Goal: Book appointment/travel/reservation

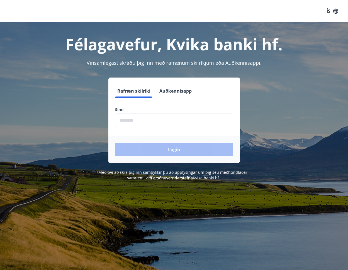
click at [158, 121] on input "phone" at bounding box center [174, 121] width 118 height 14
type input "********"
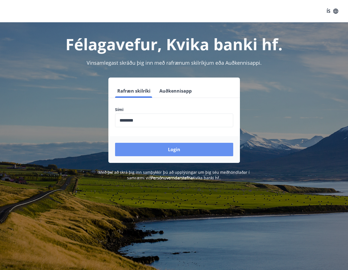
click at [170, 152] on button "Login" at bounding box center [174, 149] width 118 height 13
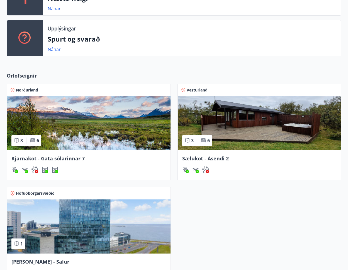
scroll to position [189, 0]
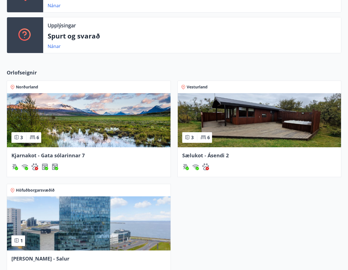
click at [211, 115] on img at bounding box center [260, 120] width 164 height 54
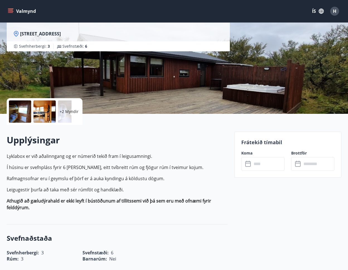
scroll to position [54, 0]
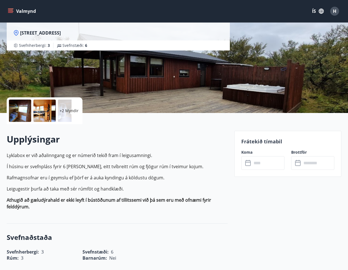
click at [15, 115] on div at bounding box center [20, 111] width 22 height 22
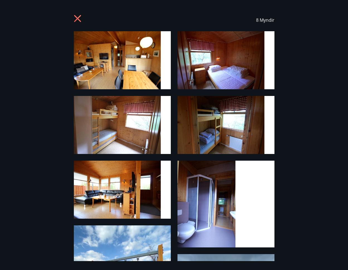
click at [128, 75] on img at bounding box center [122, 60] width 97 height 58
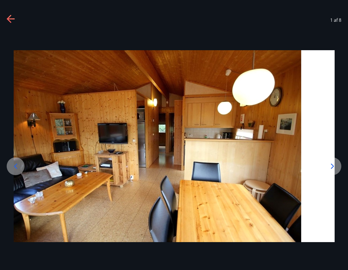
click at [336, 167] on icon at bounding box center [332, 166] width 9 height 9
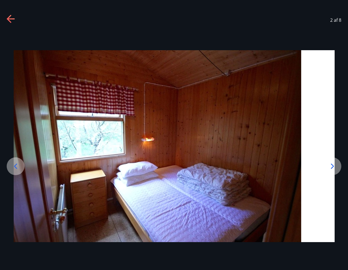
click at [336, 167] on icon at bounding box center [332, 166] width 9 height 9
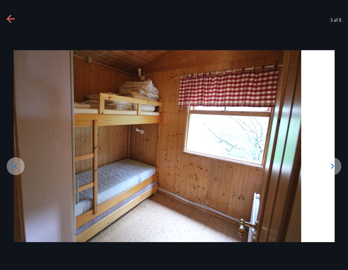
click at [336, 167] on icon at bounding box center [332, 166] width 9 height 9
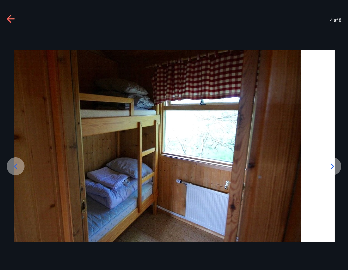
click at [18, 172] on div at bounding box center [16, 166] width 18 height 18
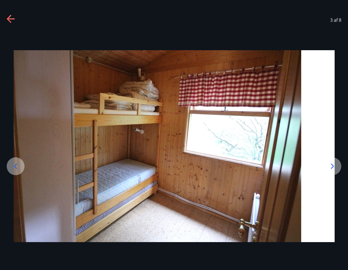
click at [329, 165] on icon at bounding box center [332, 166] width 9 height 9
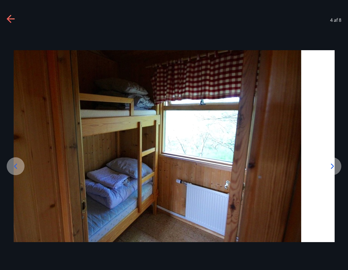
click at [15, 168] on icon at bounding box center [15, 166] width 9 height 9
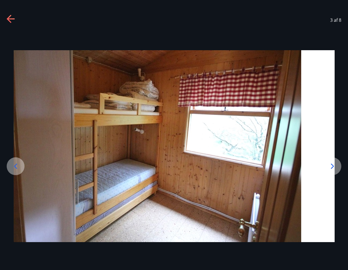
click at [339, 168] on div at bounding box center [333, 166] width 18 height 18
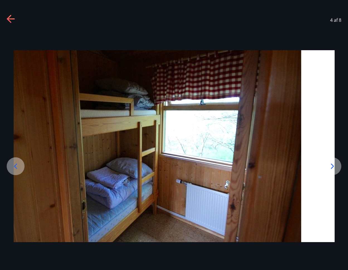
click at [339, 168] on div at bounding box center [333, 166] width 18 height 18
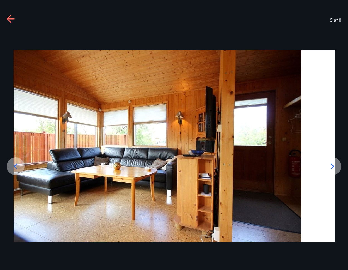
click at [339, 168] on div at bounding box center [333, 166] width 18 height 18
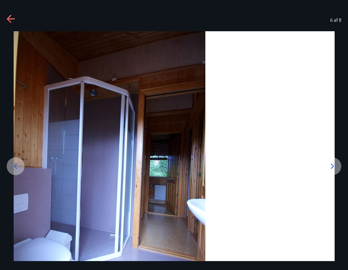
click at [339, 168] on div at bounding box center [333, 166] width 18 height 18
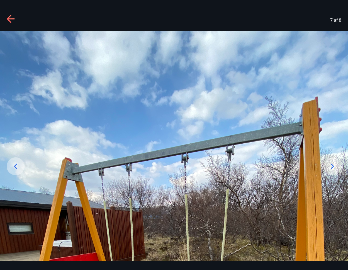
click at [335, 168] on icon at bounding box center [332, 166] width 9 height 9
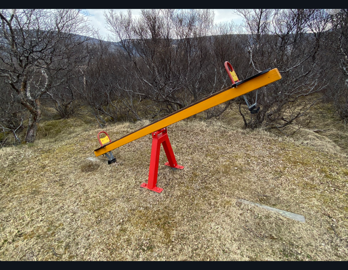
scroll to position [98, 0]
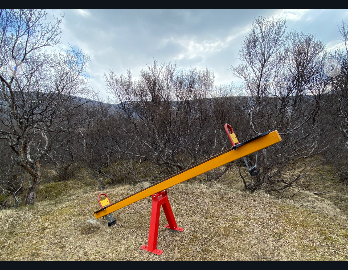
drag, startPoint x: 333, startPoint y: 78, endPoint x: 332, endPoint y: 75, distance: 2.9
click at [333, 77] on img at bounding box center [174, 165] width 348 height 464
click at [331, 69] on img at bounding box center [174, 165] width 348 height 464
click at [323, 15] on img at bounding box center [174, 165] width 348 height 464
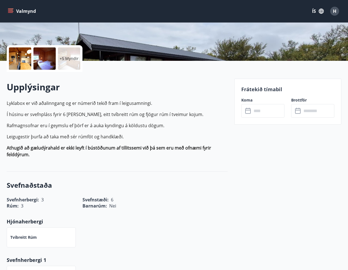
scroll to position [109, 0]
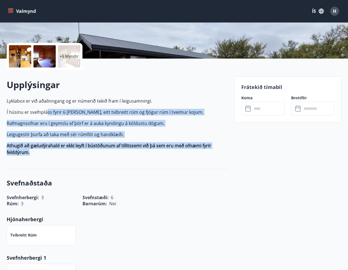
drag, startPoint x: 67, startPoint y: 128, endPoint x: 132, endPoint y: 149, distance: 69.1
click at [132, 149] on p "Lyklabox er við aðalinngang og er númerið tekið fram í leigusamningi. Í húsinu …" at bounding box center [117, 127] width 221 height 58
click at [132, 149] on p "Athugið að gæludýrahald er ekki leyft í bústöðunum af tillitssemi við þá sem er…" at bounding box center [117, 148] width 221 height 13
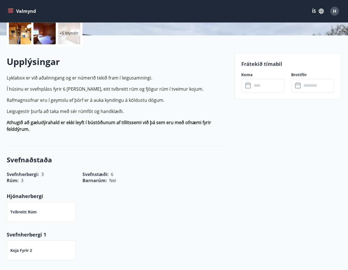
scroll to position [132, 0]
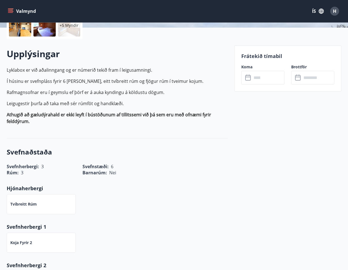
click at [194, 62] on div "Upplýsingar Lyklabox er við aðalinngang og er númerið tekið fram í leigusamning…" at bounding box center [117, 88] width 221 height 81
click at [259, 79] on input "text" at bounding box center [268, 78] width 33 height 14
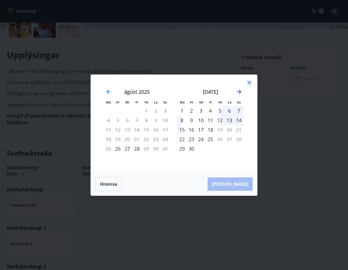
click at [238, 93] on icon "Move forward to switch to the next month." at bounding box center [239, 91] width 7 height 7
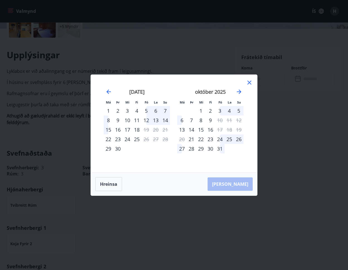
click at [243, 38] on div "Má Þr Mi Fi Fö La Su Má Þr Mi Fi Fö La Su [DATE] 1 2 3 4 5 6 7 8 9 10 11 12 13 …" at bounding box center [174, 135] width 348 height 270
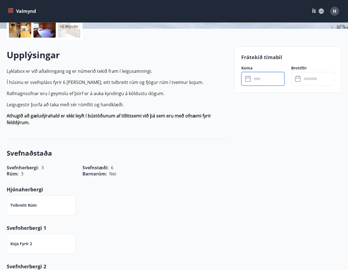
click at [199, 66] on div "Upplýsingar Lyklabox er við aðalinngang og er númerið tekið fram í leigusamning…" at bounding box center [117, 89] width 221 height 81
click at [263, 76] on input "text" at bounding box center [268, 79] width 33 height 14
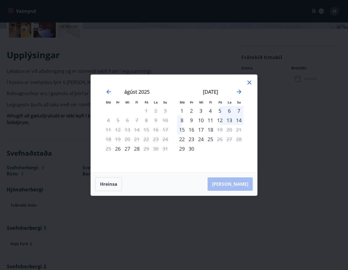
click at [235, 93] on div "[DATE]" at bounding box center [210, 93] width 66 height 25
click at [238, 91] on icon "Move forward to switch to the next month." at bounding box center [239, 91] width 7 height 7
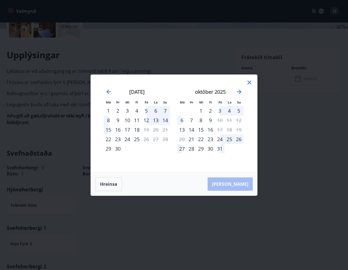
click at [212, 110] on div "2" at bounding box center [210, 110] width 9 height 9
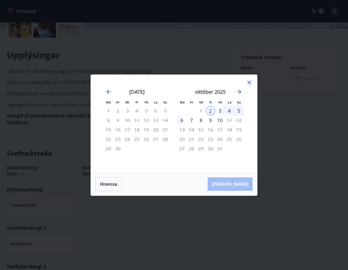
click at [239, 112] on div "5" at bounding box center [238, 110] width 9 height 9
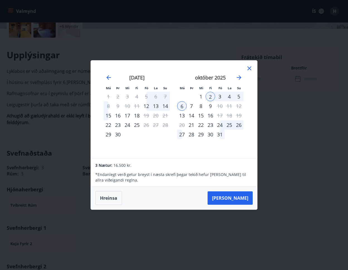
click at [236, 98] on div "5" at bounding box center [238, 96] width 9 height 9
drag, startPoint x: 210, startPoint y: 98, endPoint x: 237, endPoint y: 94, distance: 26.5
click at [210, 98] on div "2" at bounding box center [210, 96] width 9 height 9
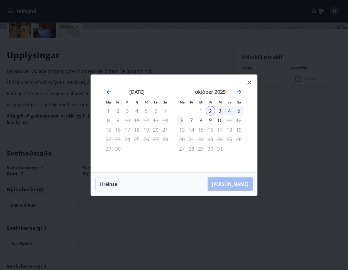
drag, startPoint x: 241, startPoint y: 106, endPoint x: 240, endPoint y: 108, distance: 3.1
click at [241, 106] on div "5" at bounding box center [238, 110] width 9 height 9
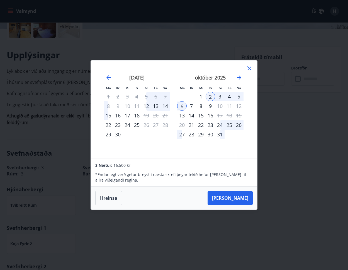
click at [240, 109] on div "12" at bounding box center [238, 105] width 9 height 9
click at [220, 98] on div "3" at bounding box center [219, 96] width 9 height 9
drag, startPoint x: 233, startPoint y: 94, endPoint x: 237, endPoint y: 94, distance: 4.2
click at [233, 94] on div "4" at bounding box center [229, 96] width 9 height 9
click at [237, 95] on div "5" at bounding box center [238, 96] width 9 height 9
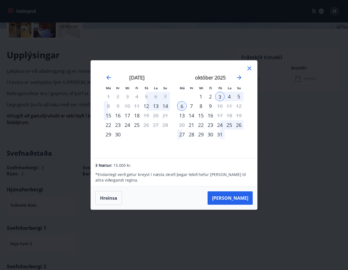
drag, startPoint x: 238, startPoint y: 104, endPoint x: 239, endPoint y: 95, distance: 9.0
click at [238, 102] on div "12" at bounding box center [238, 105] width 9 height 9
click at [239, 95] on div "5" at bounding box center [238, 96] width 9 height 9
drag, startPoint x: 215, startPoint y: 97, endPoint x: 206, endPoint y: 97, distance: 9.8
click at [215, 97] on div "3" at bounding box center [219, 96] width 9 height 9
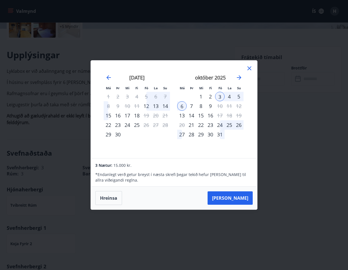
drag, startPoint x: 206, startPoint y: 97, endPoint x: 208, endPoint y: 96, distance: 3.0
click at [206, 96] on div "2" at bounding box center [210, 96] width 9 height 9
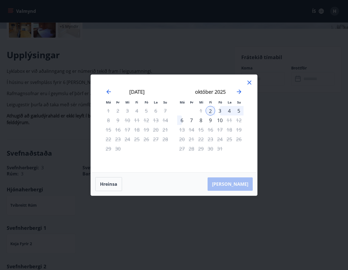
drag, startPoint x: 208, startPoint y: 96, endPoint x: 184, endPoint y: 107, distance: 27.1
click at [208, 96] on div "október 2025" at bounding box center [210, 93] width 66 height 25
click at [249, 86] on div at bounding box center [249, 83] width 7 height 8
click at [250, 80] on icon at bounding box center [249, 82] width 7 height 7
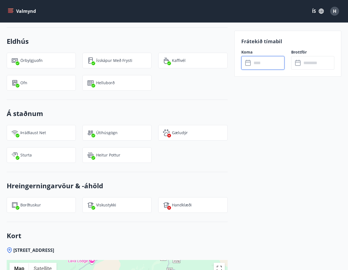
scroll to position [463, 0]
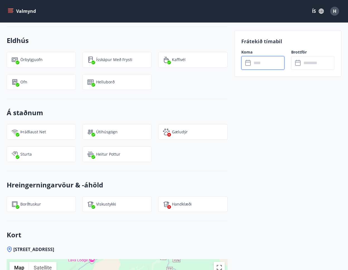
click at [228, 97] on div "Frátekið tímabil Koma ​ ​ Brottför ​ ​" at bounding box center [285, 62] width 114 height 717
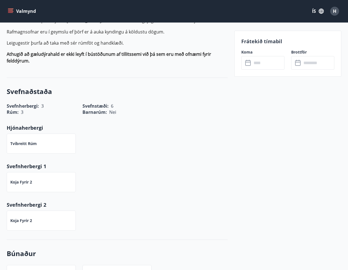
scroll to position [157, 0]
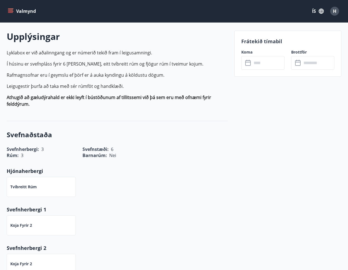
click at [158, 90] on p "Lyklabox er við aðalinngang og er númerið tekið fram í leigusamningi. Í húsinu …" at bounding box center [117, 78] width 221 height 58
click at [113, 96] on strong "Athugið að gæludýrahald er ekki leyft í bústöðunum af tillitssemi við þá sem er…" at bounding box center [109, 100] width 205 height 13
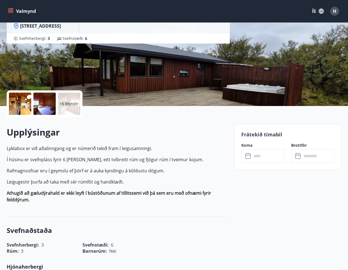
scroll to position [61, 0]
click at [247, 159] on icon at bounding box center [248, 157] width 6 height 6
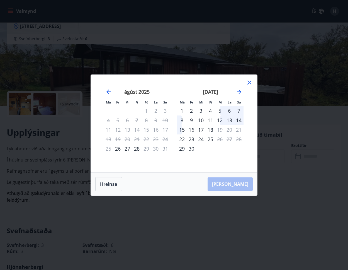
click at [220, 111] on div "5" at bounding box center [219, 110] width 9 height 9
click at [183, 118] on div "8" at bounding box center [181, 119] width 9 height 9
click at [247, 87] on div at bounding box center [249, 83] width 7 height 8
click at [249, 83] on icon at bounding box center [249, 82] width 7 height 7
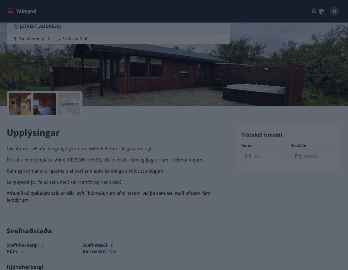
click at [250, 83] on icon at bounding box center [249, 82] width 7 height 7
click at [250, 83] on div "Sælukot - Ásendi 2 Ásendi 2, 320 Reykholti Svefnherbergi : 3 Svefnstæði : 6" at bounding box center [174, 22] width 335 height 167
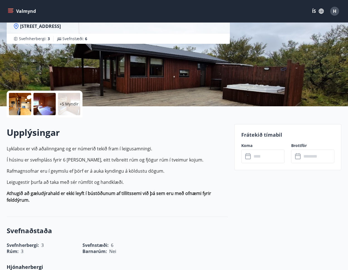
click at [76, 108] on div "+5 Myndir" at bounding box center [69, 104] width 22 height 22
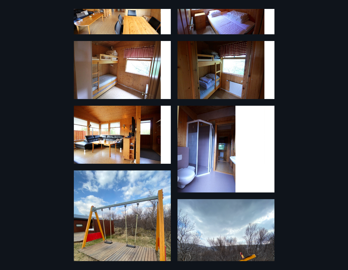
scroll to position [51, 0]
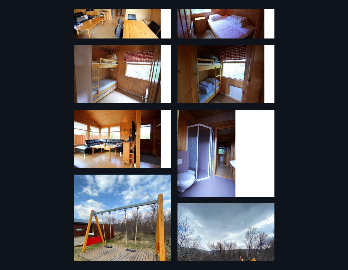
click at [118, 124] on img at bounding box center [122, 139] width 97 height 58
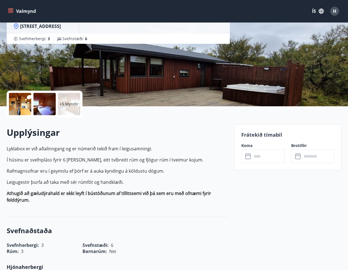
scroll to position [119, 0]
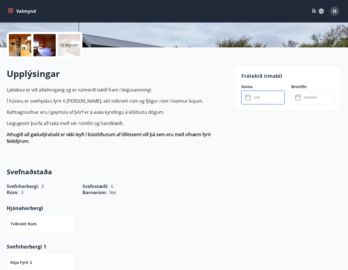
click at [256, 100] on input "text" at bounding box center [268, 98] width 33 height 14
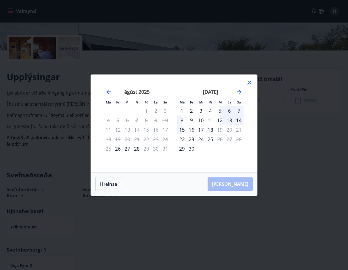
click at [223, 110] on div "5" at bounding box center [219, 110] width 9 height 9
click at [239, 111] on div "7" at bounding box center [238, 110] width 9 height 9
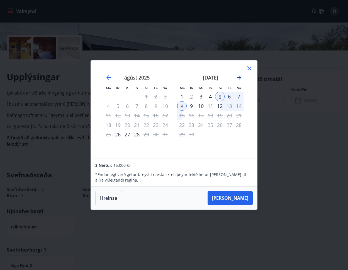
click at [242, 75] on icon "Move forward to switch to the next month." at bounding box center [239, 77] width 7 height 7
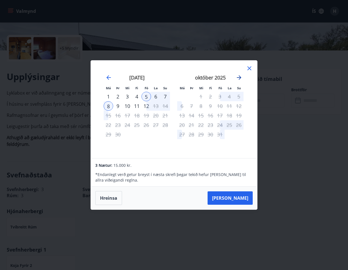
click at [241, 76] on icon "Move forward to switch to the next month." at bounding box center [239, 77] width 7 height 7
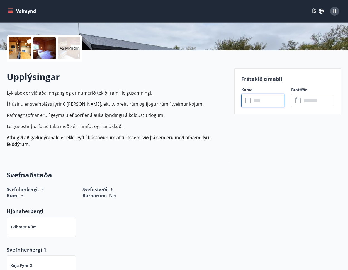
click at [267, 99] on input "text" at bounding box center [268, 101] width 33 height 14
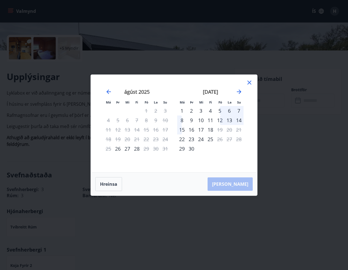
click at [243, 92] on div "[DATE]" at bounding box center [210, 93] width 66 height 25
click at [240, 92] on icon "Move forward to switch to the next month." at bounding box center [239, 92] width 4 height 4
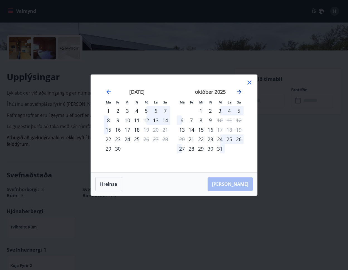
click at [240, 92] on icon "Move forward to switch to the next month." at bounding box center [239, 92] width 4 height 4
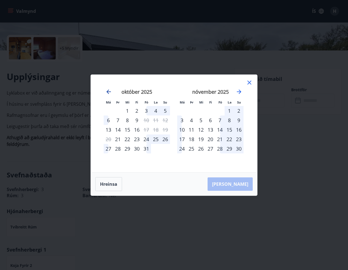
click at [109, 93] on icon "Move backward to switch to the previous month." at bounding box center [108, 91] width 7 height 7
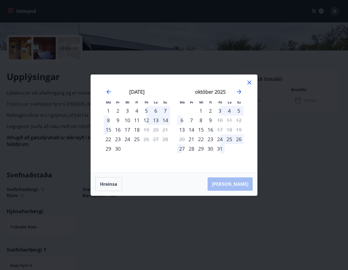
drag, startPoint x: 136, startPoint y: 120, endPoint x: 155, endPoint y: 120, distance: 18.4
click at [136, 120] on div "11" at bounding box center [136, 119] width 9 height 9
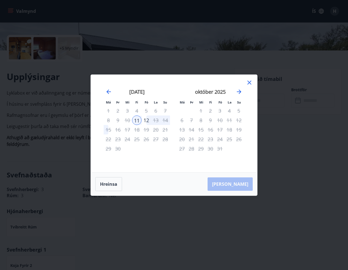
click at [155, 120] on div "13" at bounding box center [155, 119] width 9 height 9
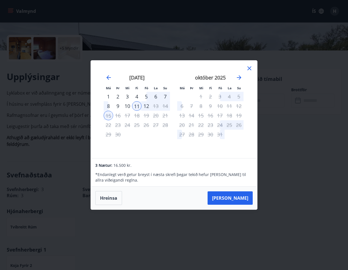
click at [154, 107] on div "13" at bounding box center [155, 105] width 9 height 9
click at [141, 107] on div "11" at bounding box center [136, 105] width 9 height 9
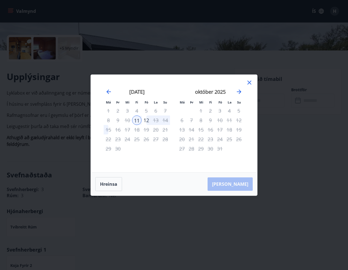
click at [149, 119] on div "12" at bounding box center [146, 119] width 9 height 9
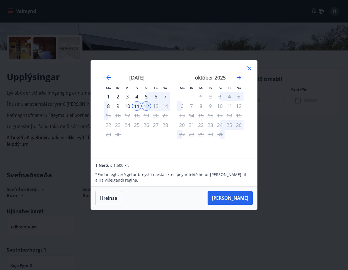
drag, startPoint x: 127, startPoint y: 58, endPoint x: 132, endPoint y: 59, distance: 5.1
click at [127, 58] on div "Má Þr Mi Fi Fö La Su Má Þr Mi Fi Fö La Su [DATE] 1 2 3 4 5 6 7 8 9 10 11 12 13 …" at bounding box center [174, 135] width 348 height 270
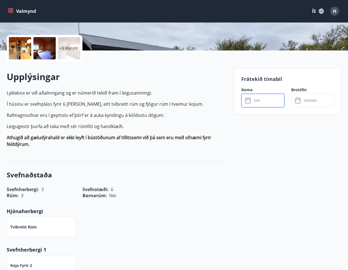
click at [243, 96] on div "​ ​" at bounding box center [263, 101] width 43 height 14
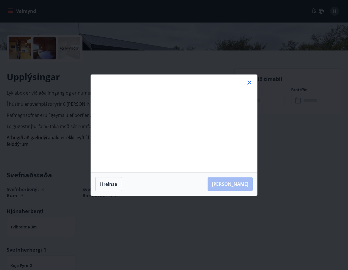
click at [255, 100] on div "Má Þr Mi Fi Fö La Su Má Þr Mi Fi Fö La Su [DATE] 1 2 3 4 5 6 7 8 9 10 11 12 13 …" at bounding box center [174, 124] width 167 height 98
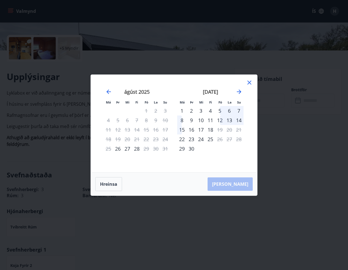
click at [213, 120] on div "11" at bounding box center [210, 119] width 9 height 9
click at [232, 120] on div "13" at bounding box center [229, 119] width 9 height 9
click at [211, 120] on div "11" at bounding box center [210, 119] width 9 height 9
drag, startPoint x: 208, startPoint y: 115, endPoint x: 224, endPoint y: 104, distance: 19.3
click at [214, 112] on div "4" at bounding box center [210, 110] width 9 height 9
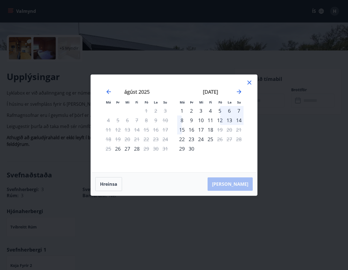
click at [219, 108] on div "5" at bounding box center [219, 110] width 9 height 9
click at [228, 107] on tbody "1 2 3 4 5 6 7 8 9 10 11 12 13 14 15 16 17 18 19 20 21 22 23 24 25 26 27 28 29 30" at bounding box center [210, 129] width 66 height 47
drag, startPoint x: 248, startPoint y: 81, endPoint x: 253, endPoint y: 94, distance: 14.1
click at [248, 81] on icon at bounding box center [249, 82] width 7 height 7
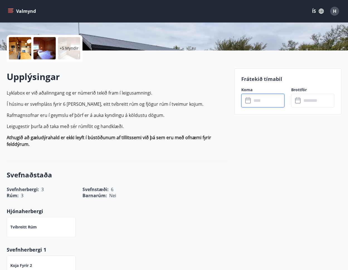
click at [254, 100] on input "text" at bounding box center [268, 101] width 33 height 14
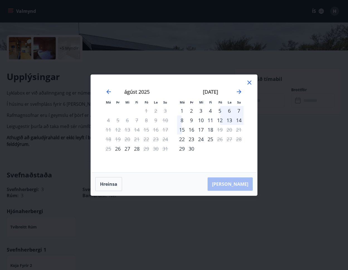
click at [213, 120] on div "11" at bounding box center [210, 119] width 9 height 9
click at [229, 120] on div "13" at bounding box center [229, 119] width 9 height 9
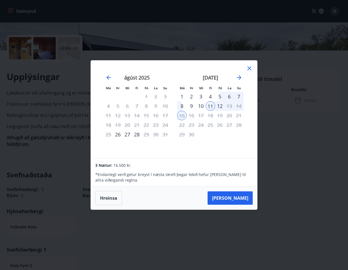
click at [222, 121] on div "26" at bounding box center [219, 124] width 9 height 9
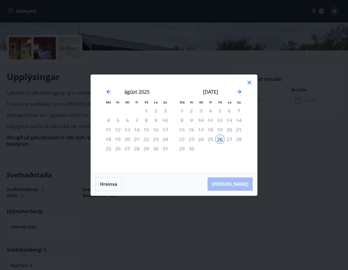
drag, startPoint x: 216, startPoint y: 120, endPoint x: 243, endPoint y: 97, distance: 36.2
click at [216, 120] on div "12" at bounding box center [219, 119] width 9 height 9
drag, startPoint x: 255, startPoint y: 81, endPoint x: 250, endPoint y: 83, distance: 5.0
click at [253, 82] on div "Má Þr Mi Fi Fö La Su Má Þr Mi Fi Fö La Su [DATE] 1 2 3 4 5 6 7 8 9 10 11 12 13 …" at bounding box center [174, 124] width 167 height 98
drag, startPoint x: 249, startPoint y: 84, endPoint x: 255, endPoint y: 89, distance: 8.1
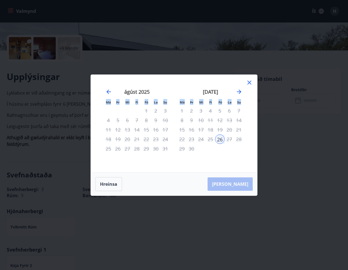
click at [249, 84] on icon at bounding box center [249, 82] width 7 height 7
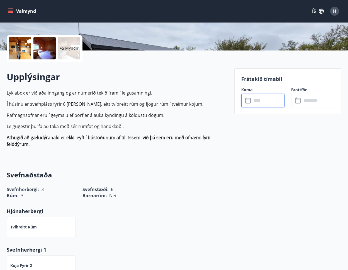
click at [258, 99] on input "text" at bounding box center [268, 101] width 33 height 14
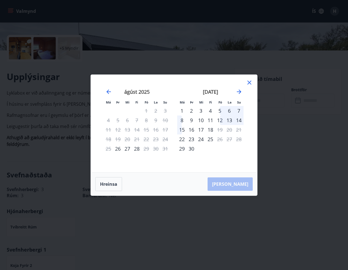
click at [223, 116] on div "12" at bounding box center [219, 119] width 9 height 9
drag, startPoint x: 230, startPoint y: 119, endPoint x: 233, endPoint y: 128, distance: 9.3
click at [230, 119] on div "13" at bounding box center [229, 119] width 9 height 9
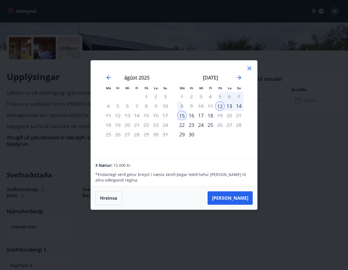
click at [229, 106] on div "13" at bounding box center [229, 105] width 9 height 9
click at [182, 115] on div "15" at bounding box center [181, 115] width 9 height 9
